Goal: Task Accomplishment & Management: Use online tool/utility

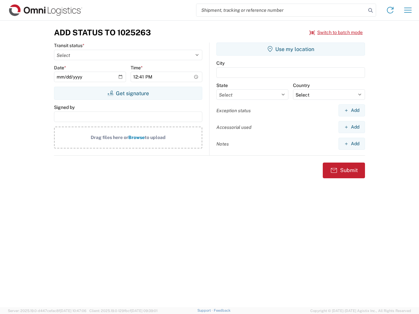
click at [281, 10] on input "search" at bounding box center [282, 10] width 170 height 12
click at [371, 10] on icon at bounding box center [370, 10] width 9 height 9
click at [390, 10] on icon at bounding box center [390, 10] width 10 height 10
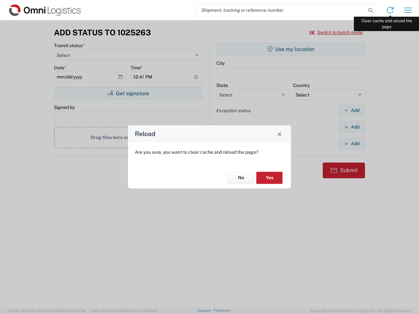
click at [408, 10] on div "Reload Are you sure, you want to clear cache and reload the page? No Yes" at bounding box center [209, 157] width 419 height 314
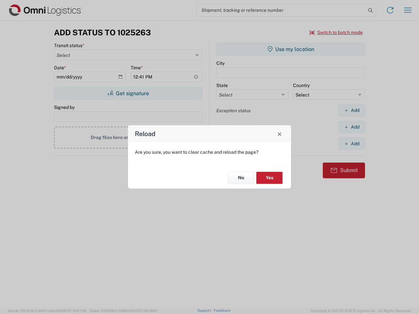
click at [336, 32] on div "Reload Are you sure, you want to clear cache and reload the page? No Yes" at bounding box center [209, 157] width 419 height 314
click at [128, 93] on div "Reload Are you sure, you want to clear cache and reload the page? No Yes" at bounding box center [209, 157] width 419 height 314
click at [291, 49] on div "Reload Are you sure, you want to clear cache and reload the page? No Yes" at bounding box center [209, 157] width 419 height 314
click at [352, 110] on div "Reload Are you sure, you want to clear cache and reload the page? No Yes" at bounding box center [209, 157] width 419 height 314
click at [352, 127] on div "Reload Are you sure, you want to clear cache and reload the page? No Yes" at bounding box center [209, 157] width 419 height 314
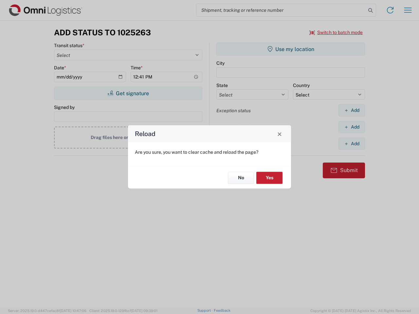
click at [352, 144] on div "Reload Are you sure, you want to clear cache and reload the page? No Yes" at bounding box center [209, 157] width 419 height 314
